Goal: Task Accomplishment & Management: Manage account settings

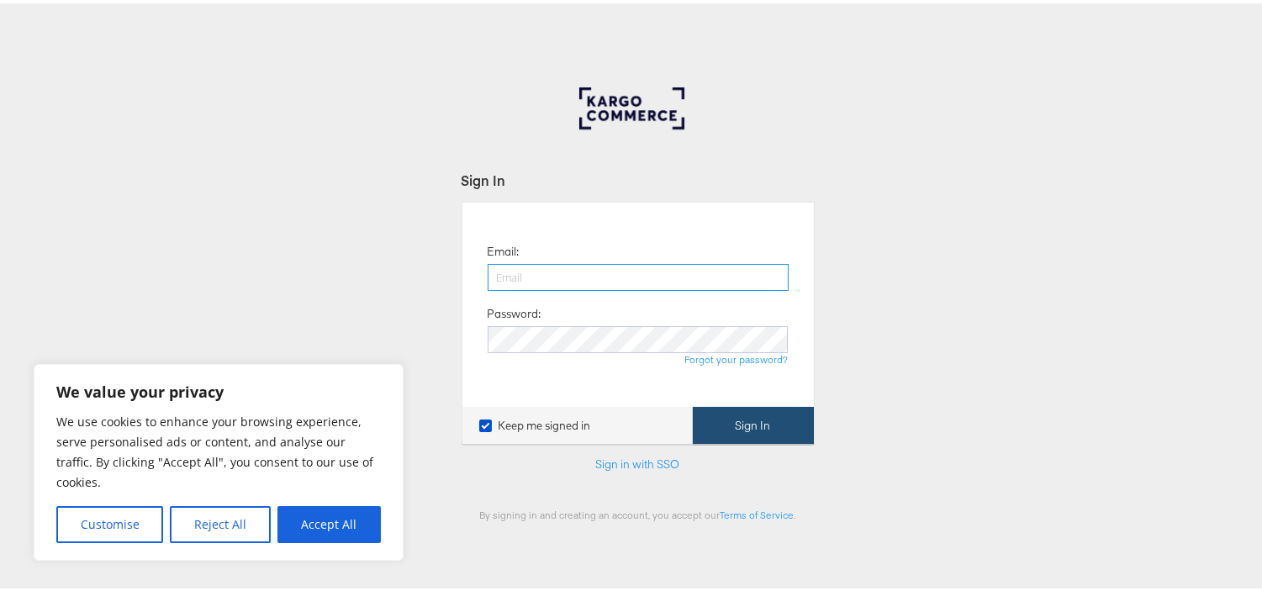
type input "[EMAIL_ADDRESS][PERSON_NAME][DOMAIN_NAME]"
click at [740, 427] on button "Sign In" at bounding box center [753, 422] width 121 height 38
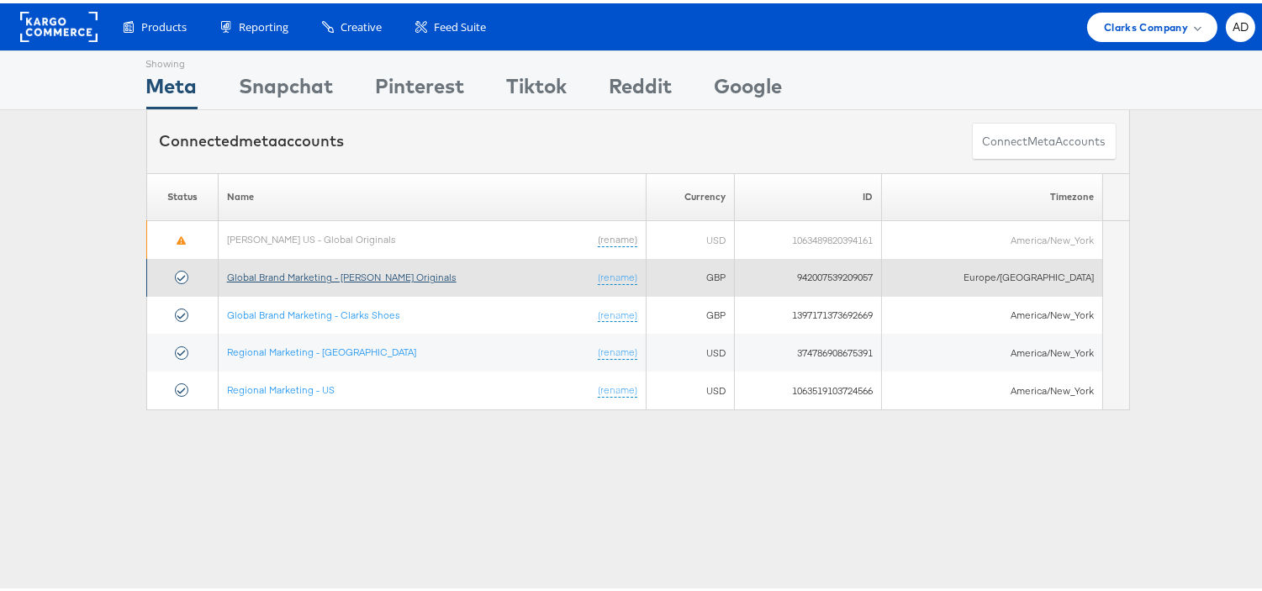
click at [380, 276] on link "Global Brand Marketing - [PERSON_NAME] Originals" at bounding box center [341, 273] width 229 height 13
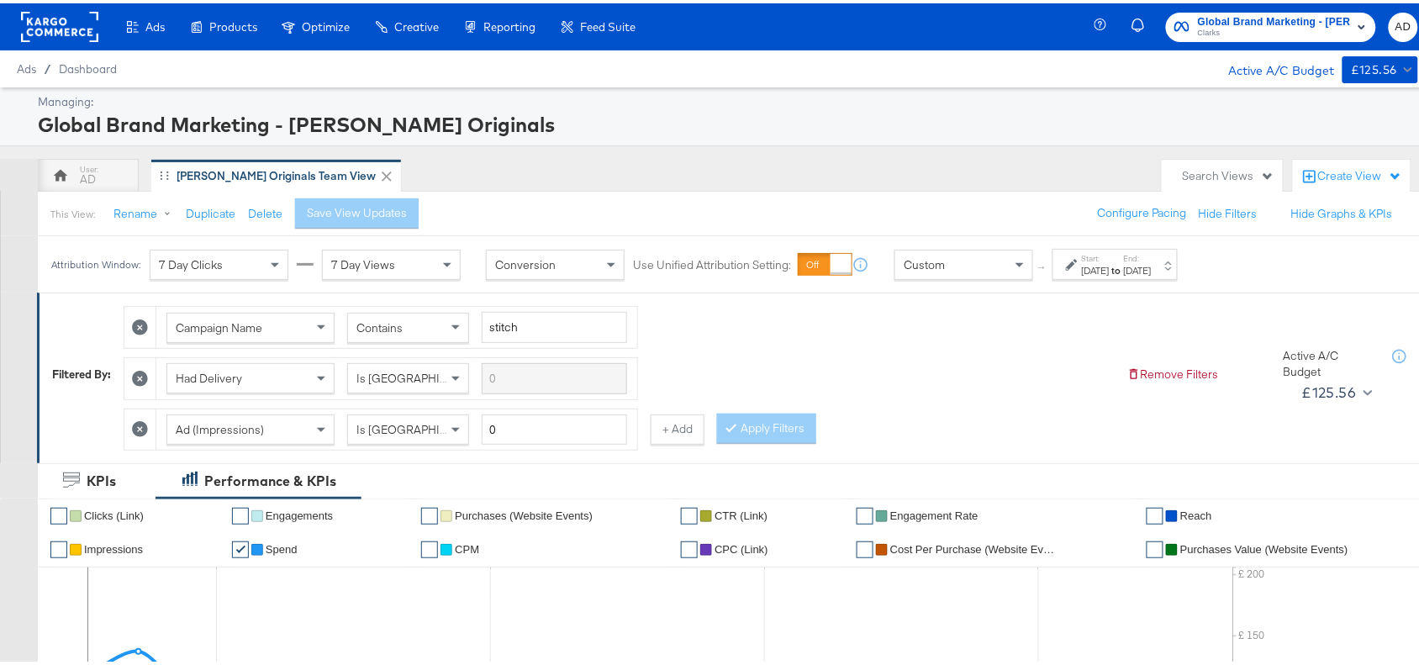
click at [1152, 270] on div "Sep 29th 2025" at bounding box center [1138, 267] width 28 height 13
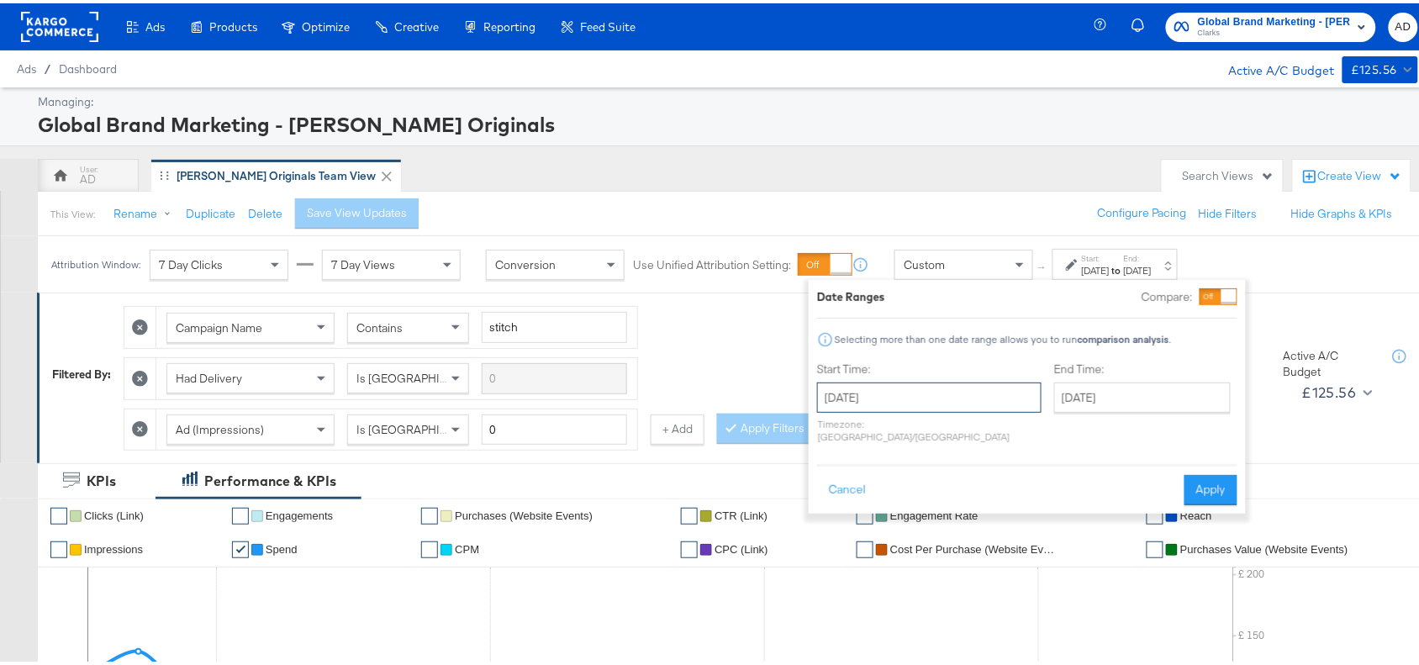
click at [913, 391] on input "September 1st 2025" at bounding box center [929, 394] width 224 height 30
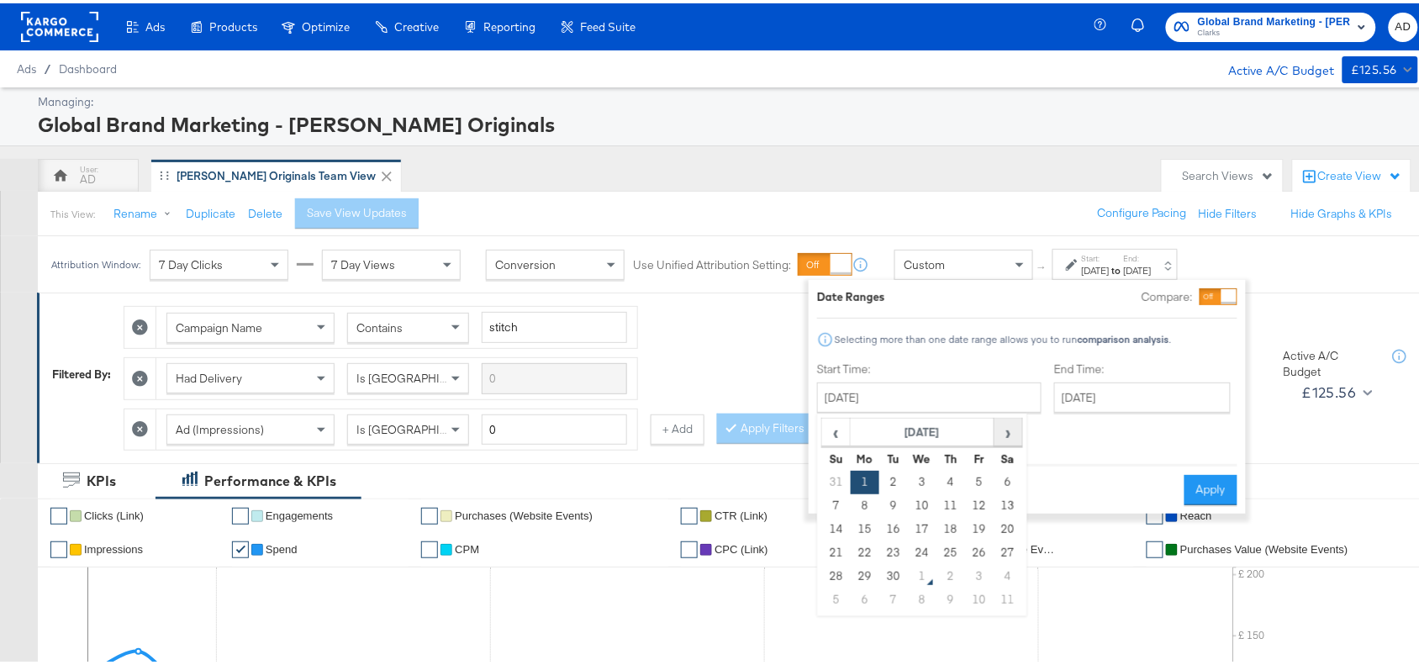
click at [1009, 433] on span "›" at bounding box center [1008, 428] width 26 height 25
click at [922, 480] on td "1" at bounding box center [922, 479] width 29 height 24
type input "October 1st 2025"
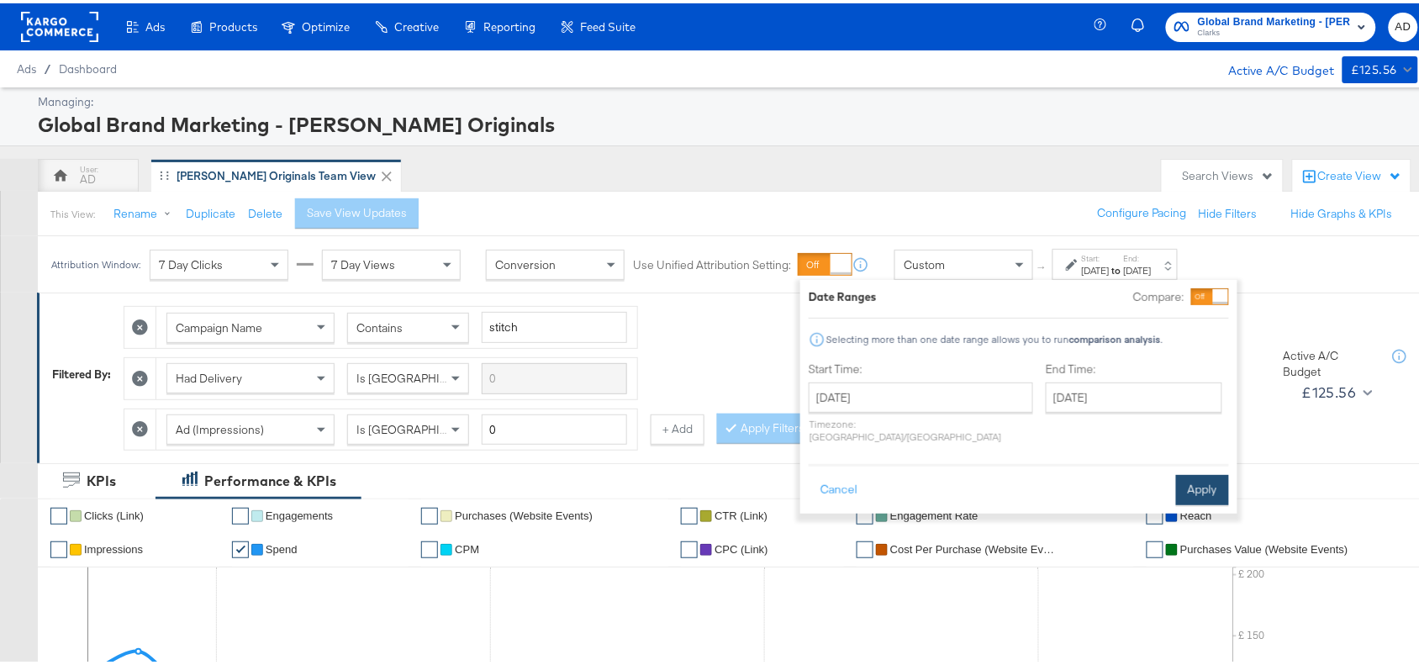
click at [1204, 472] on button "Apply" at bounding box center [1202, 487] width 53 height 30
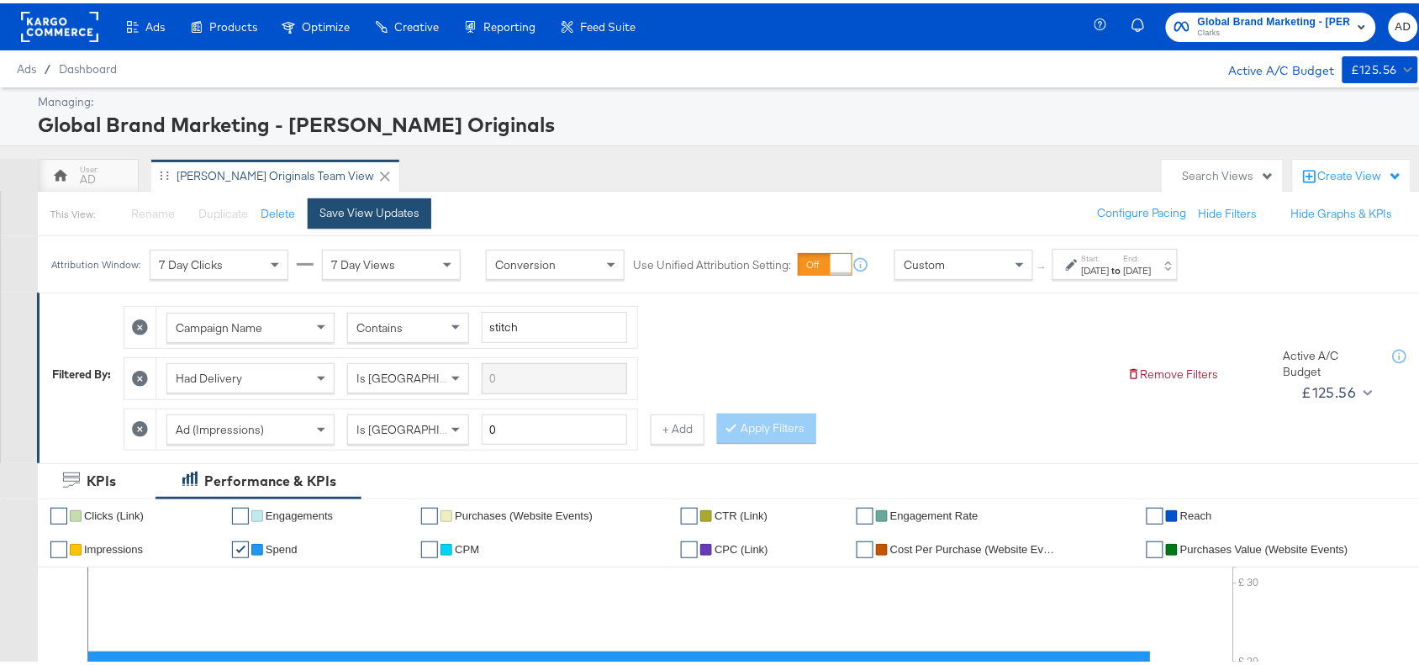
click at [355, 204] on div "Save View Updates" at bounding box center [369, 210] width 100 height 16
